Goal: Information Seeking & Learning: Learn about a topic

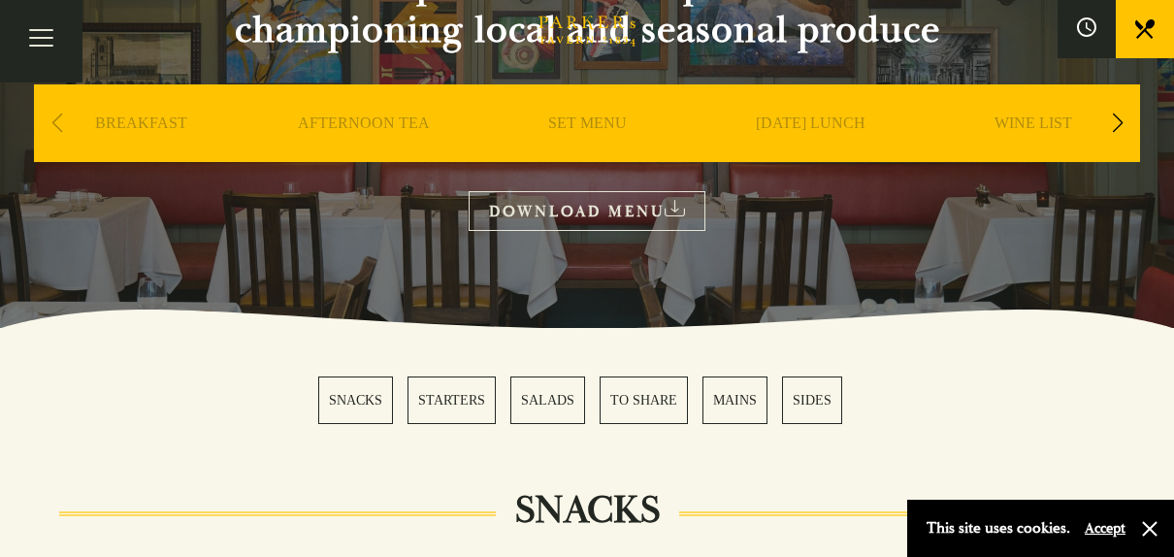
scroll to position [257, 0]
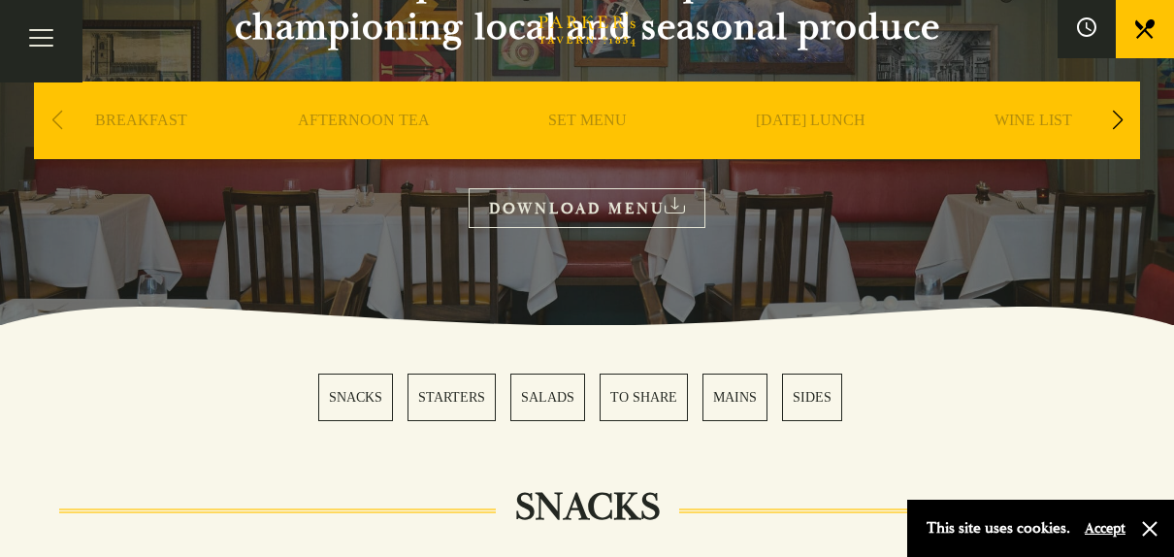
click at [657, 206] on link "DOWNLOAD MENU" at bounding box center [587, 208] width 237 height 40
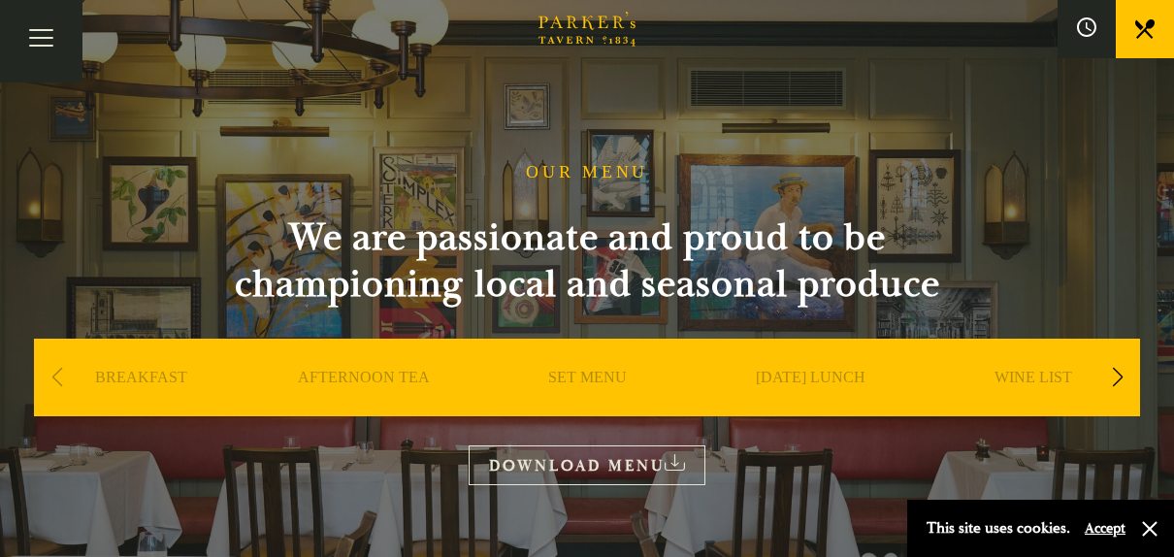
click at [590, 378] on link "SET MENU" at bounding box center [587, 407] width 79 height 78
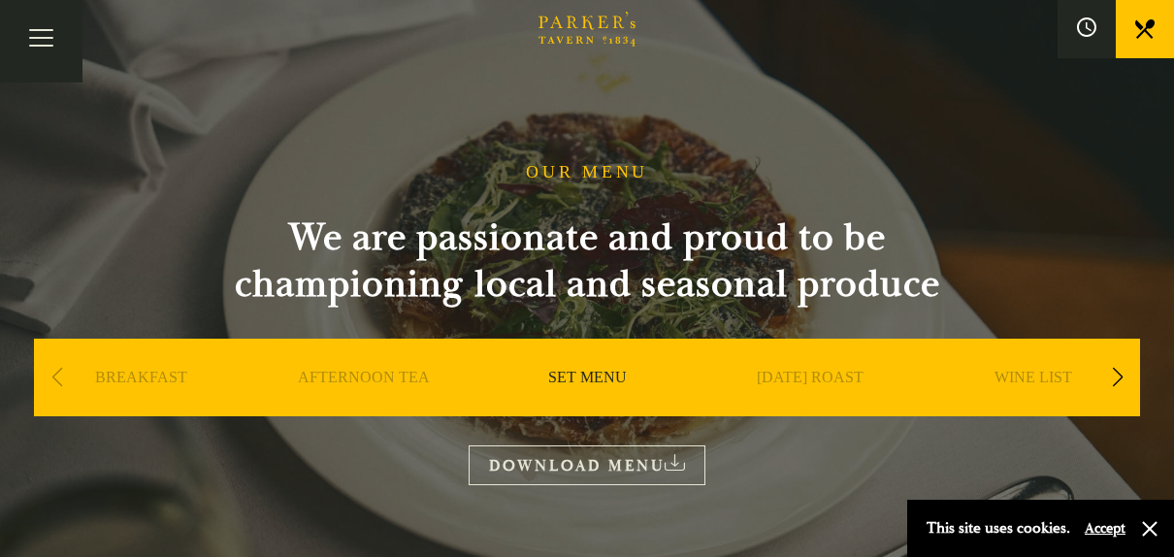
click at [632, 454] on link "DOWNLOAD MENU" at bounding box center [587, 465] width 237 height 40
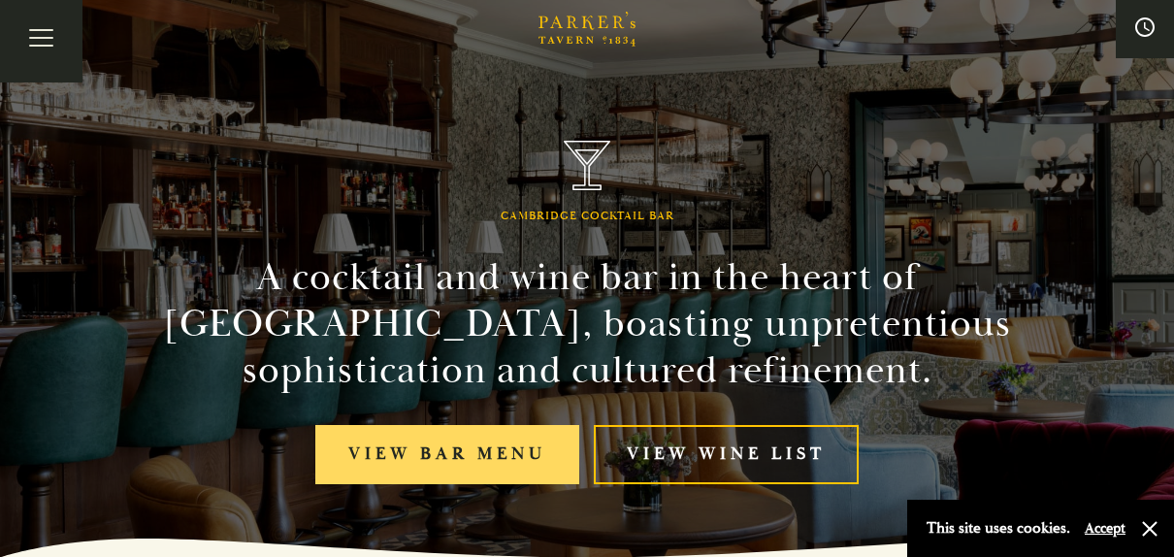
click at [510, 448] on link "View bar menu" at bounding box center [447, 454] width 264 height 59
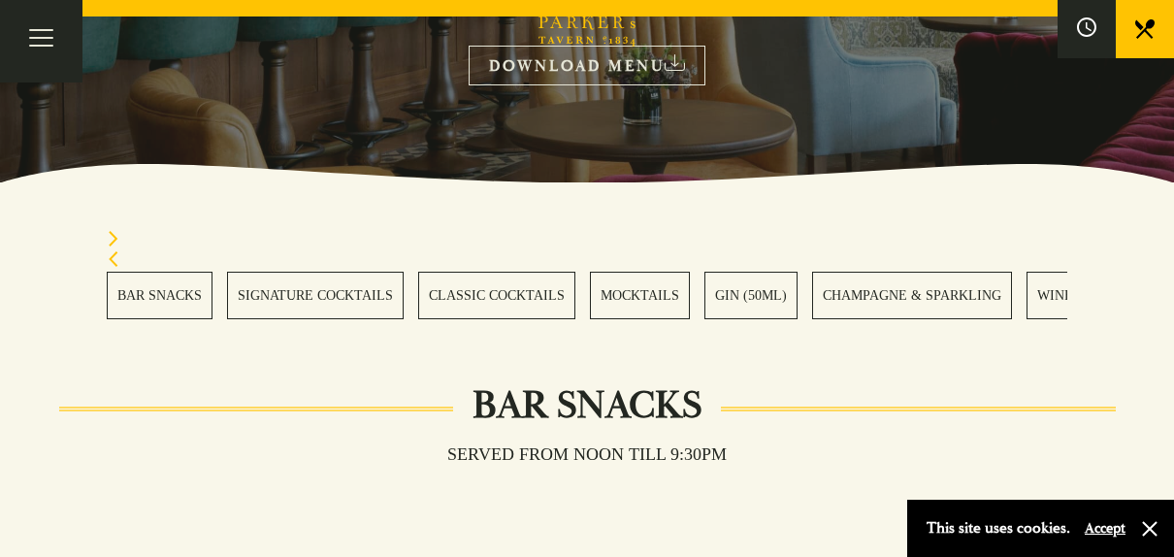
scroll to position [410, 0]
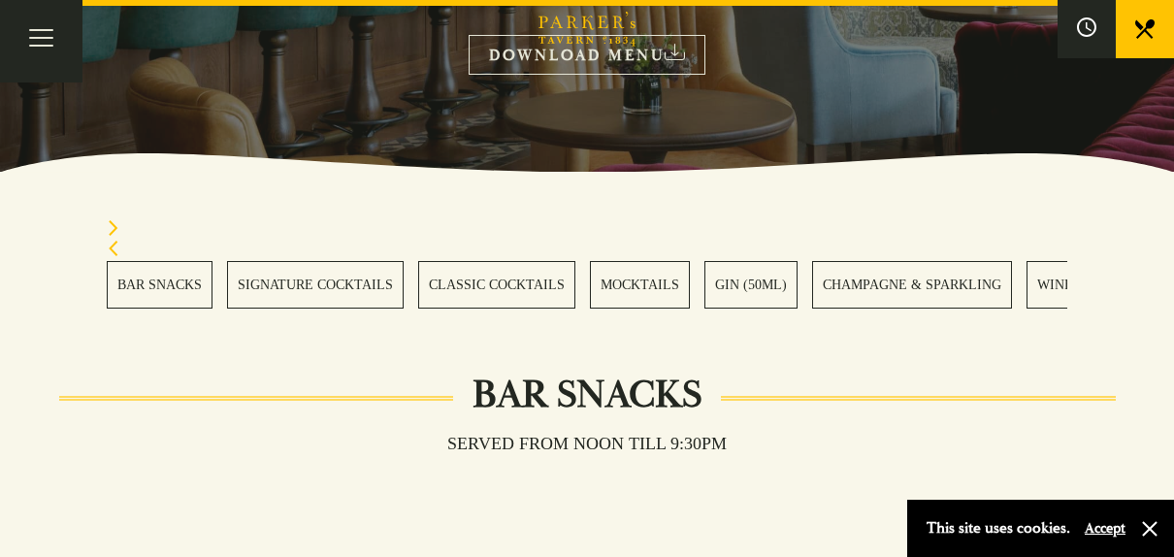
click at [342, 285] on link "SIGNATURE COCKTAILS" at bounding box center [315, 285] width 177 height 48
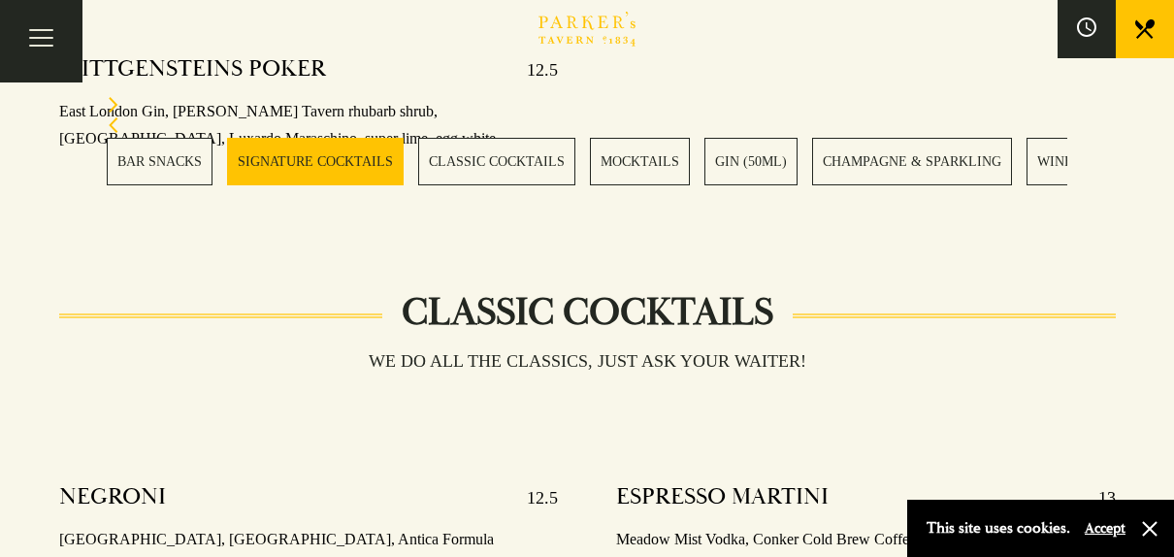
scroll to position [2642, 0]
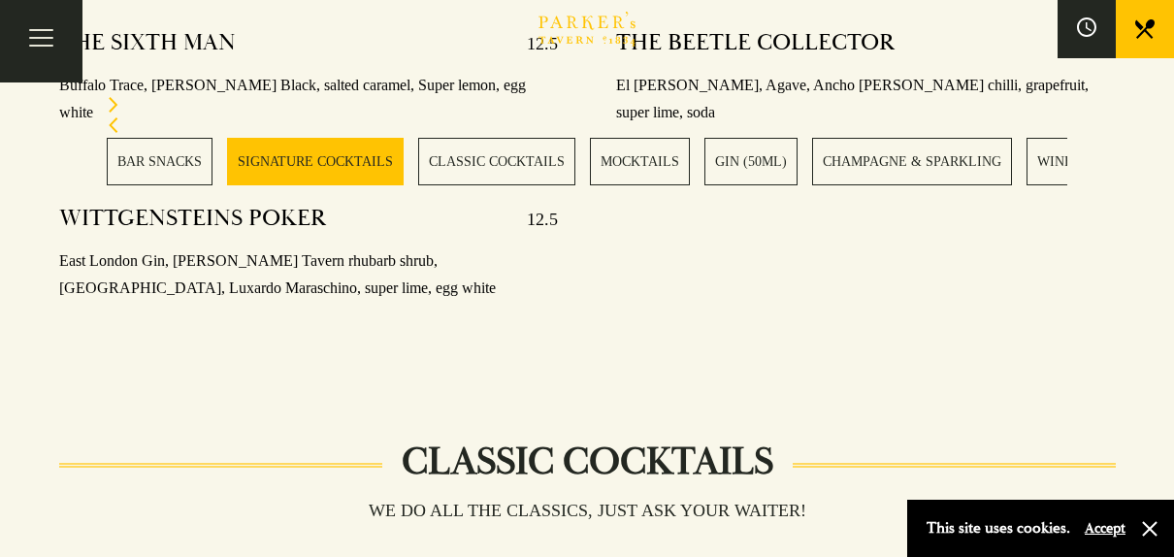
click at [791, 500] on h3 "We do all the classics, just ask your waiter!" at bounding box center [587, 510] width 476 height 21
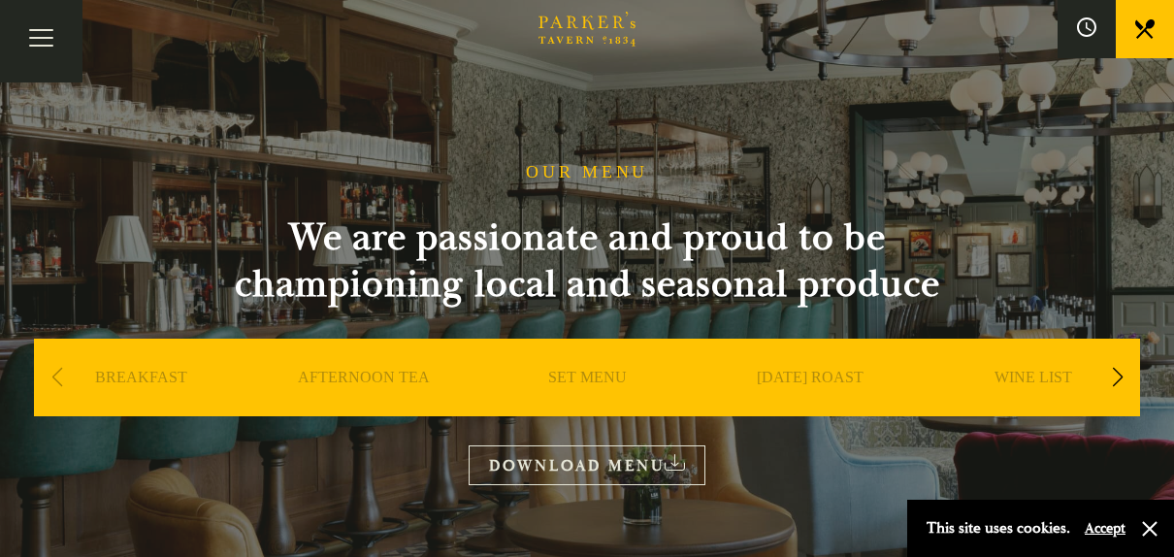
scroll to position [0, 0]
click at [1120, 369] on div "Next slide" at bounding box center [1117, 377] width 26 height 43
click at [1031, 371] on link "A LA CARTE" at bounding box center [1034, 407] width 90 height 78
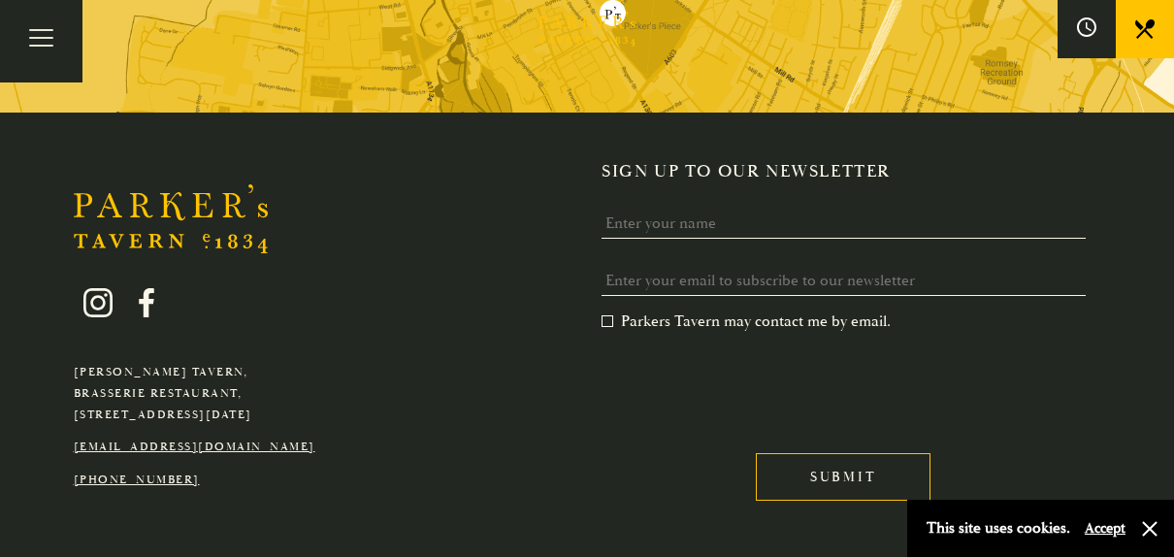
scroll to position [5902, 0]
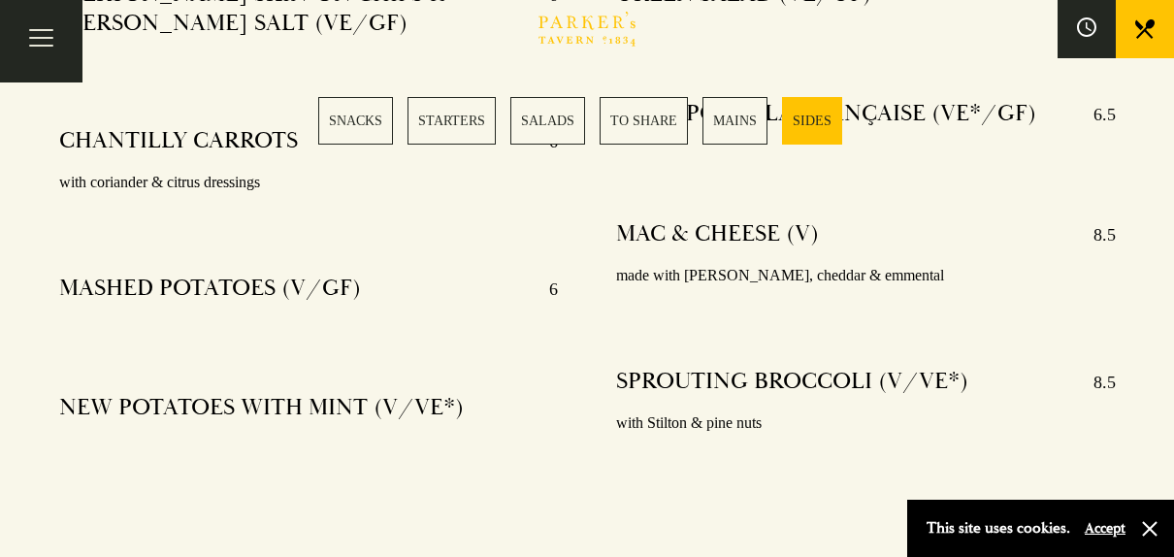
click at [651, 124] on link "TO SHARE" at bounding box center [644, 121] width 88 height 48
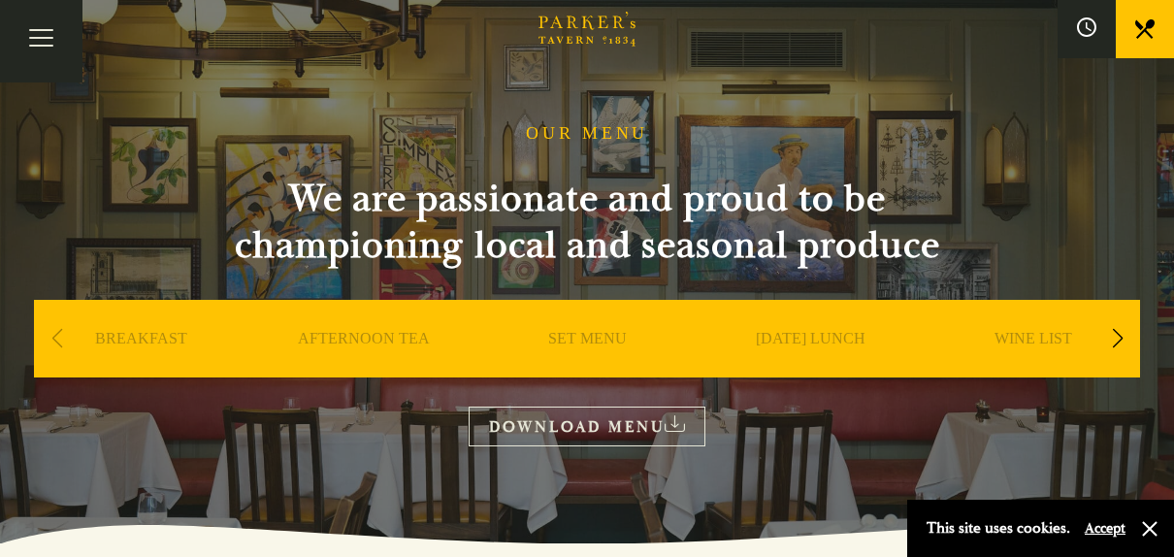
scroll to position [32, 0]
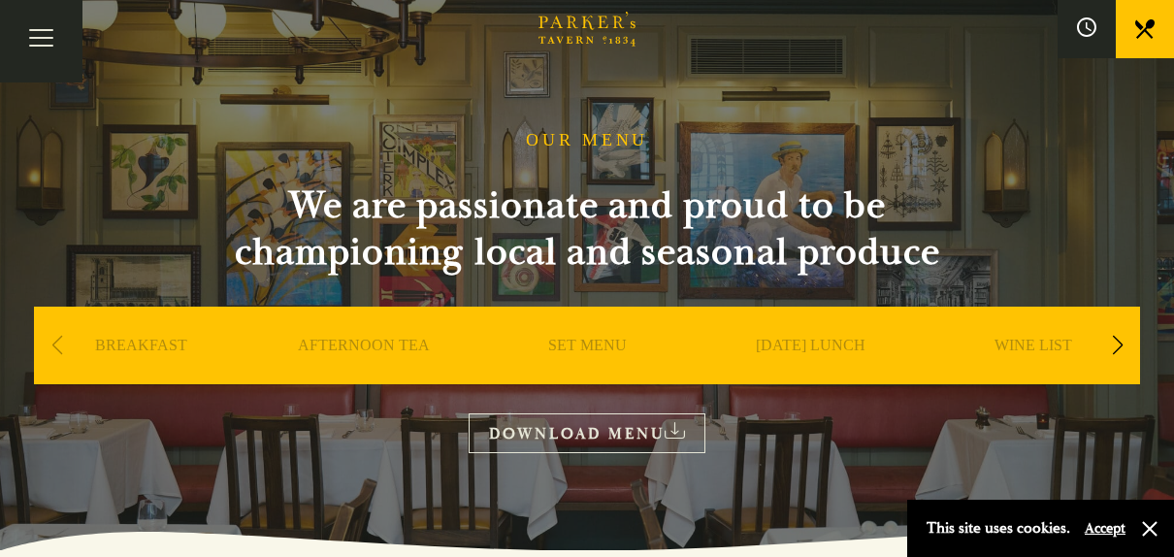
click at [850, 349] on link "SUNDAY LUNCH" at bounding box center [811, 375] width 110 height 78
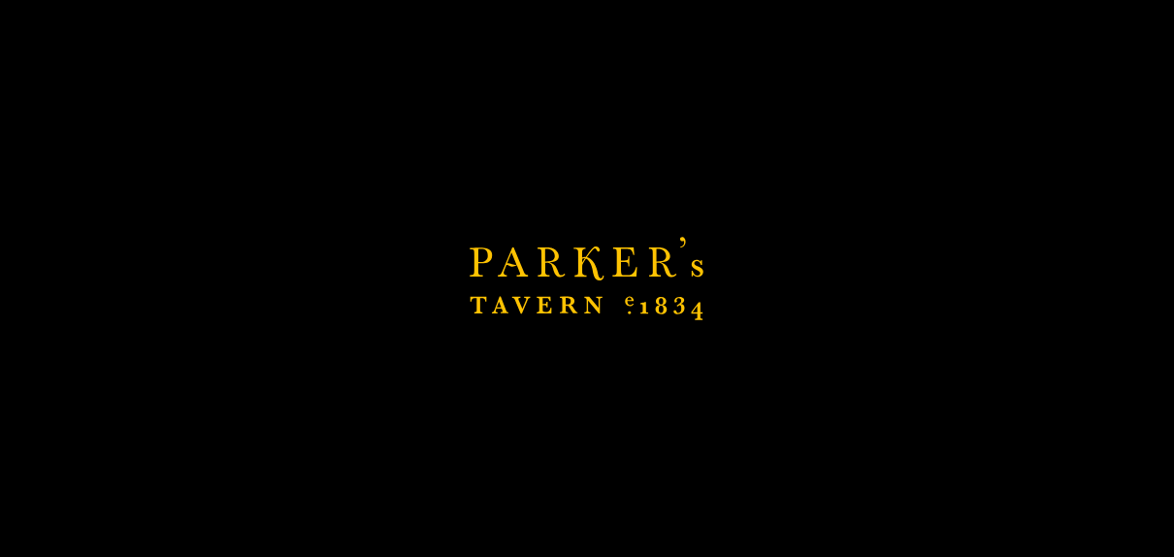
scroll to position [415, 0]
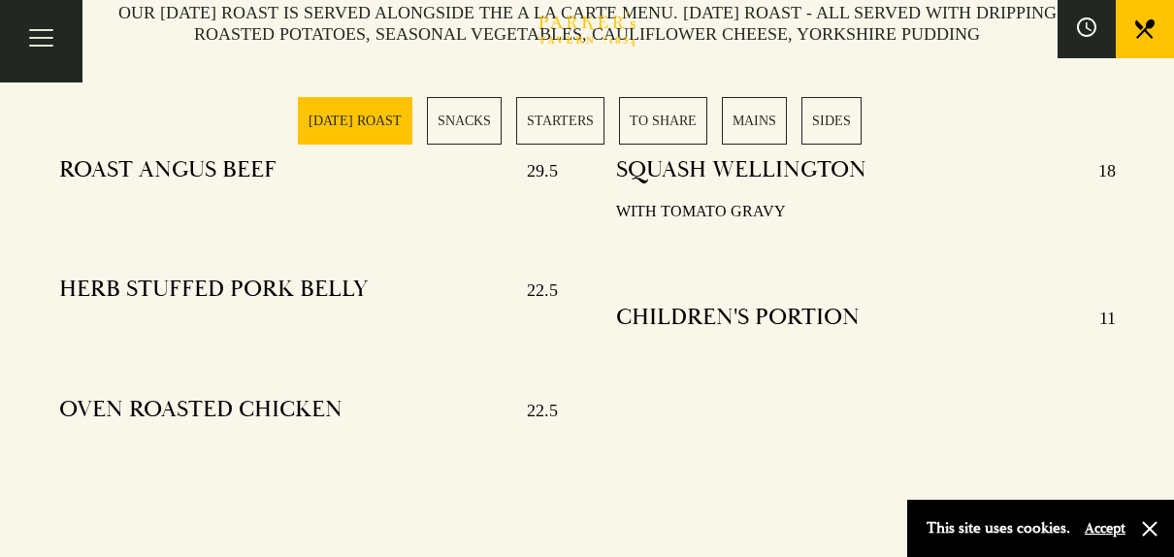
scroll to position [800, 0]
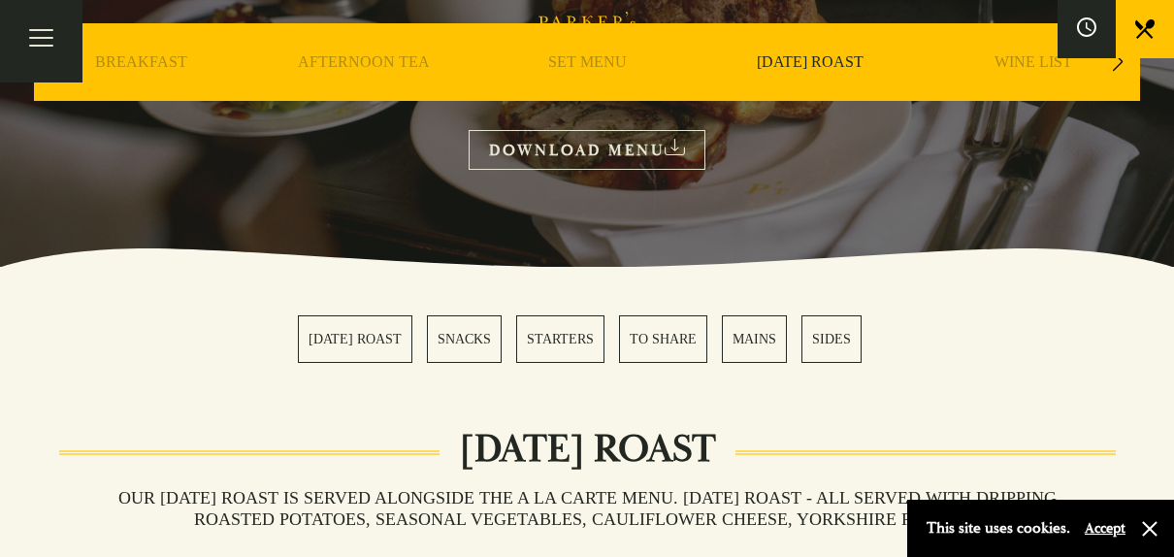
click at [749, 347] on link "MAINS" at bounding box center [754, 339] width 65 height 48
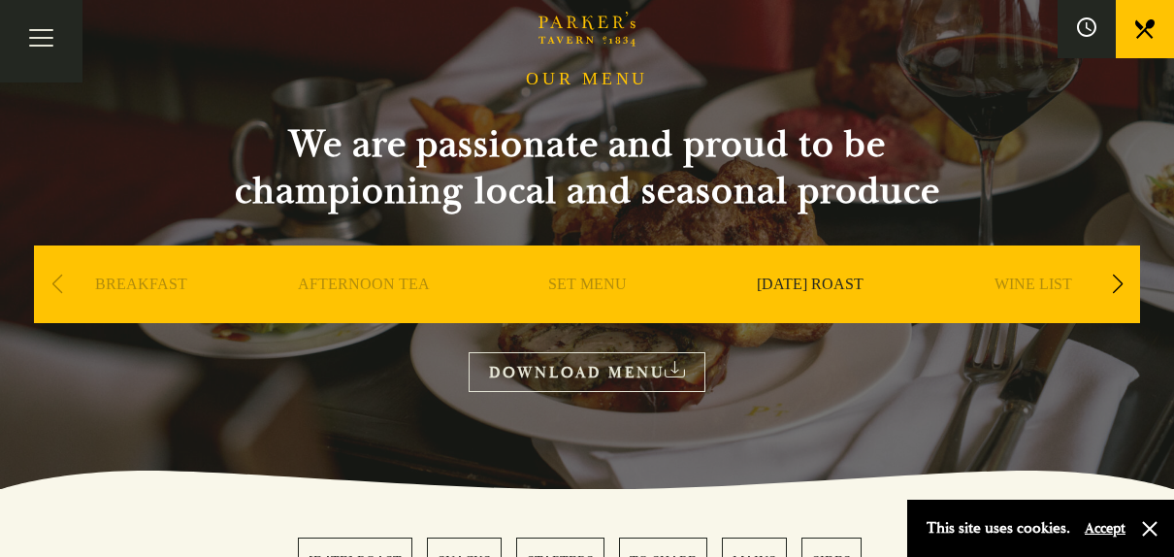
scroll to position [66, 0]
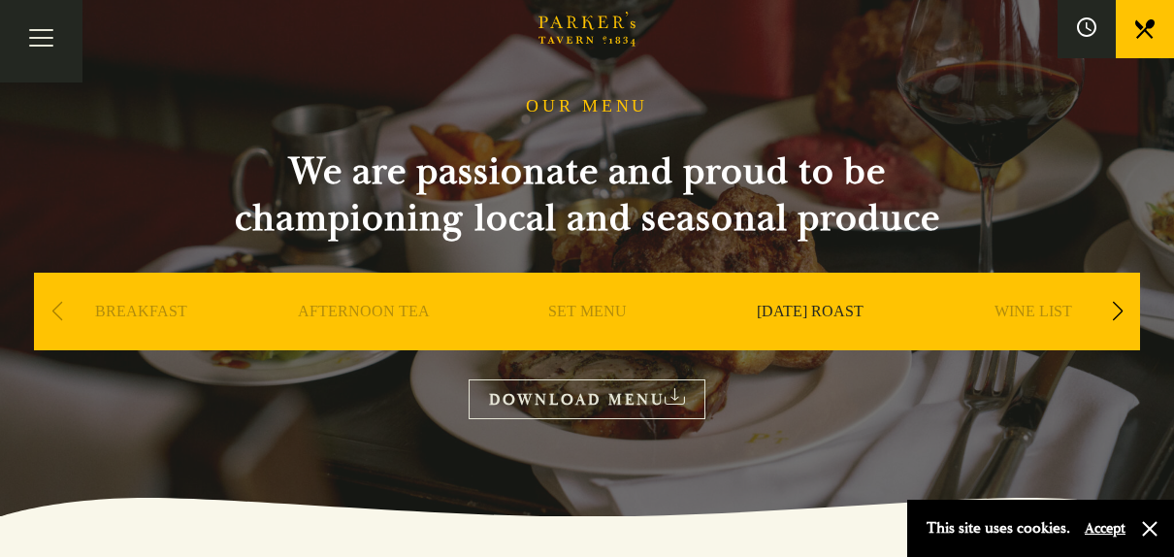
click at [582, 303] on link "SET MENU" at bounding box center [587, 341] width 79 height 78
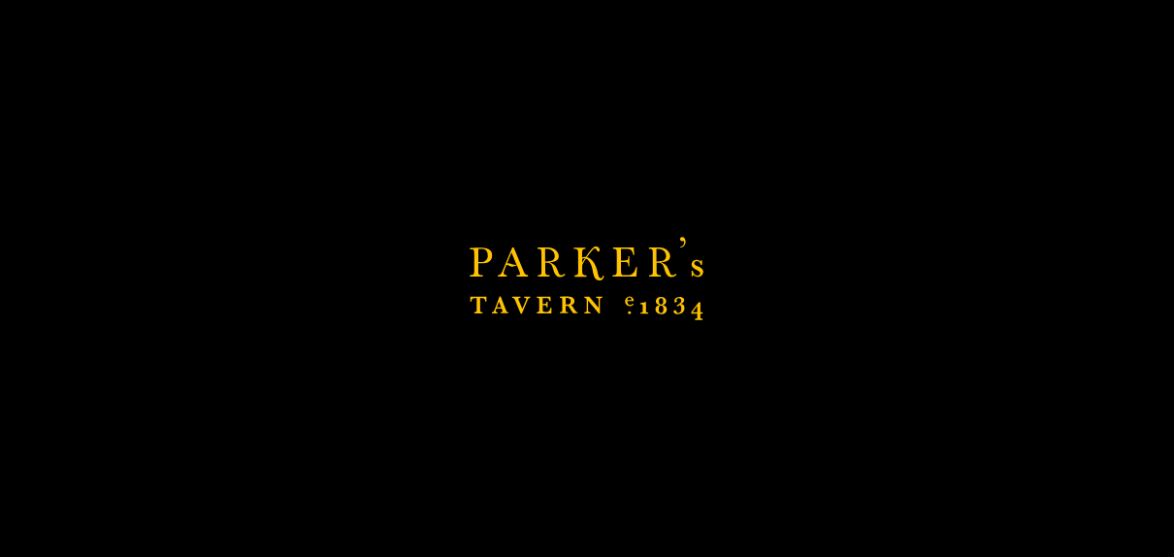
scroll to position [399, 0]
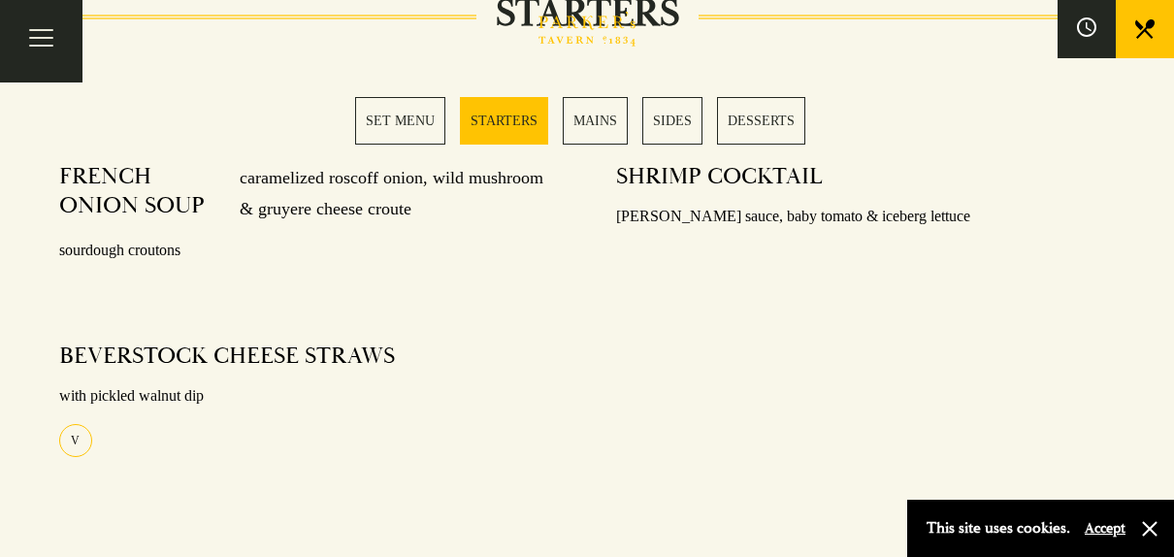
scroll to position [951, 0]
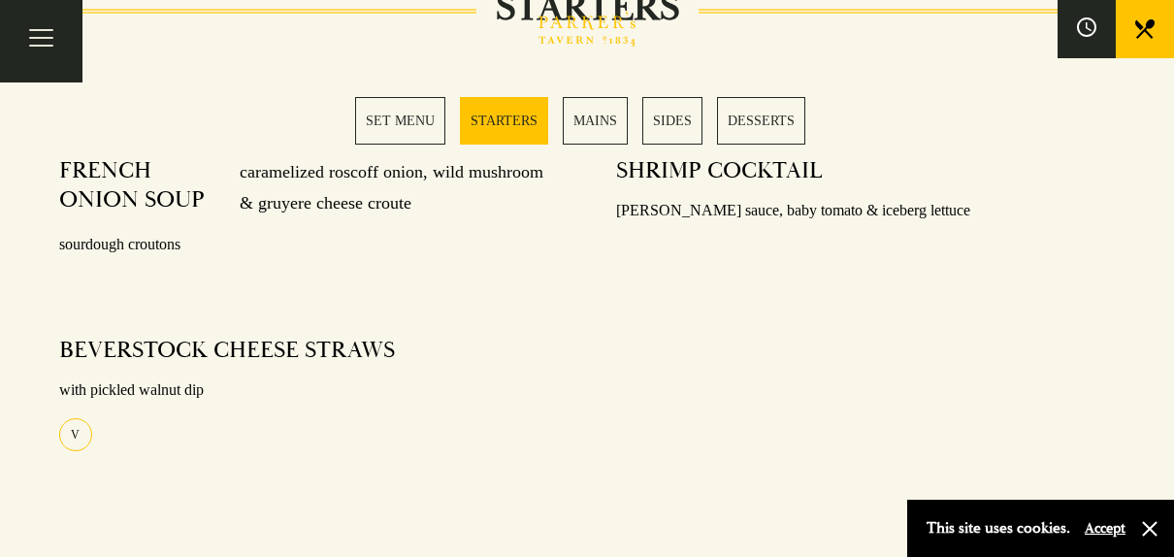
click at [591, 118] on link "MAINS" at bounding box center [595, 121] width 65 height 48
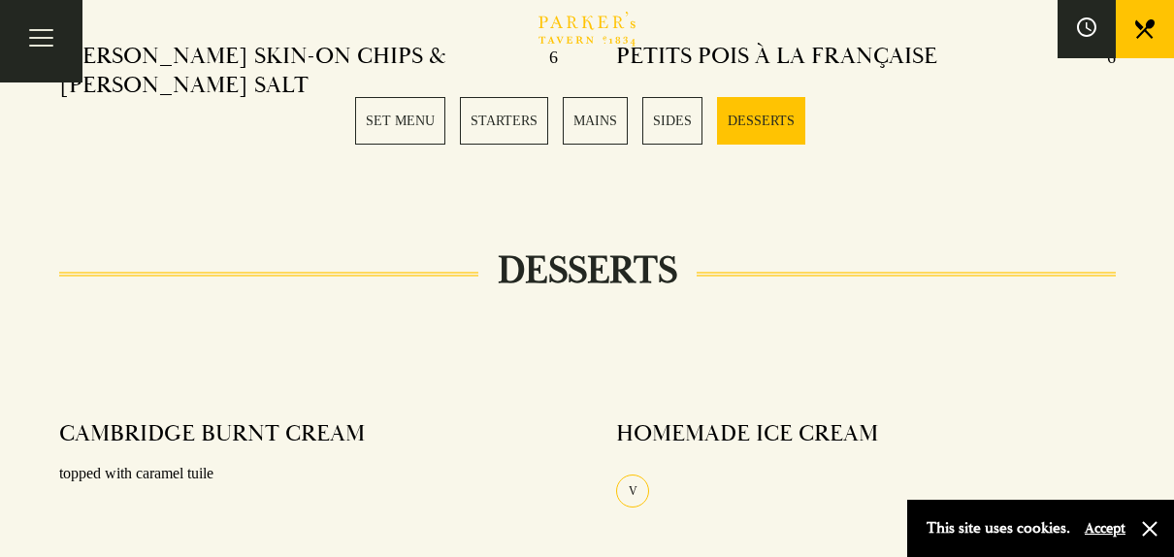
scroll to position [2323, 0]
